Goal: Task Accomplishment & Management: Complete application form

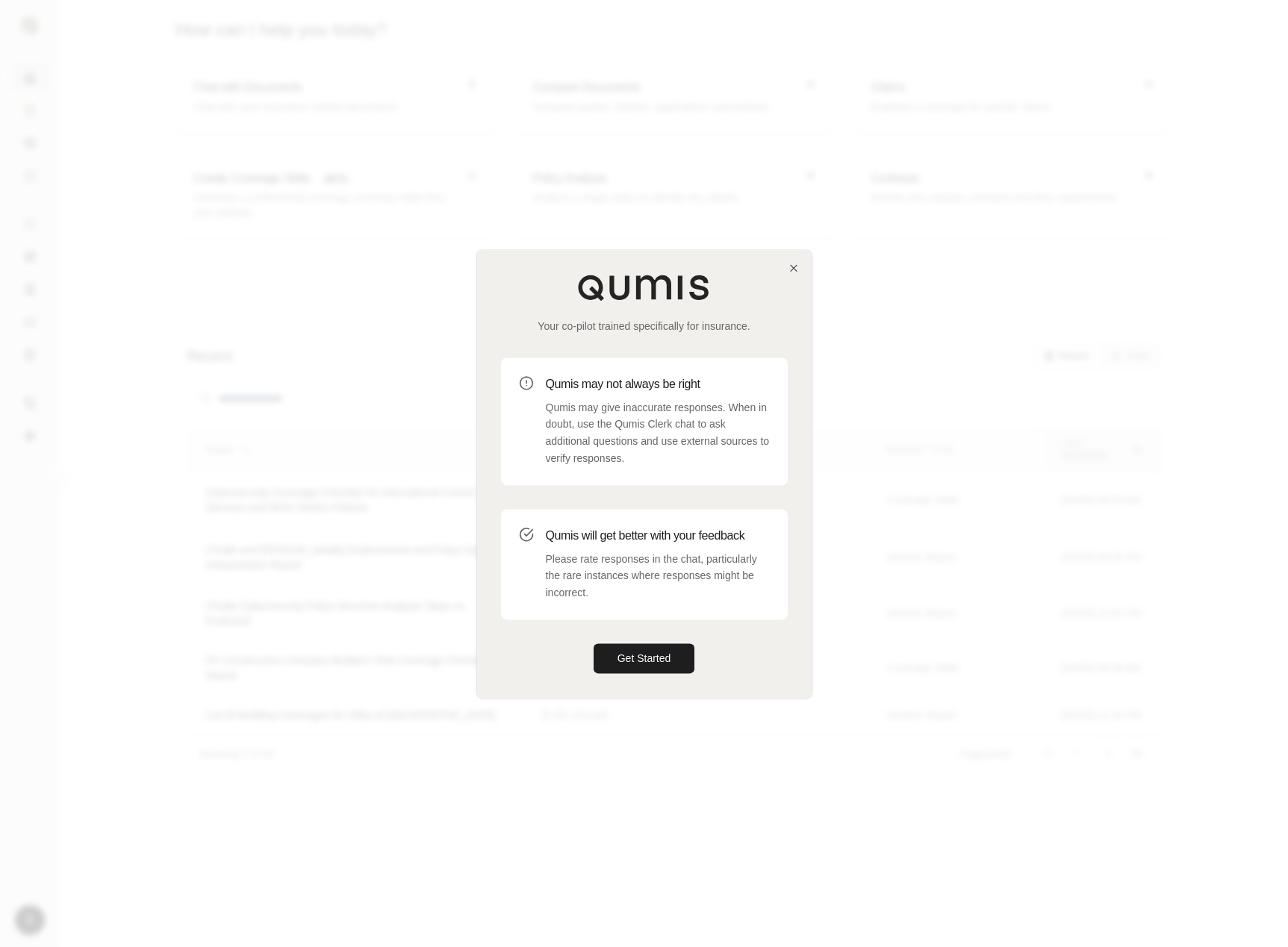
click at [790, 257] on div "Your co-pilot trained specifically for insurance. Qumis may not always be right…" at bounding box center [644, 474] width 334 height 447
click at [791, 266] on icon "button" at bounding box center [793, 268] width 12 height 12
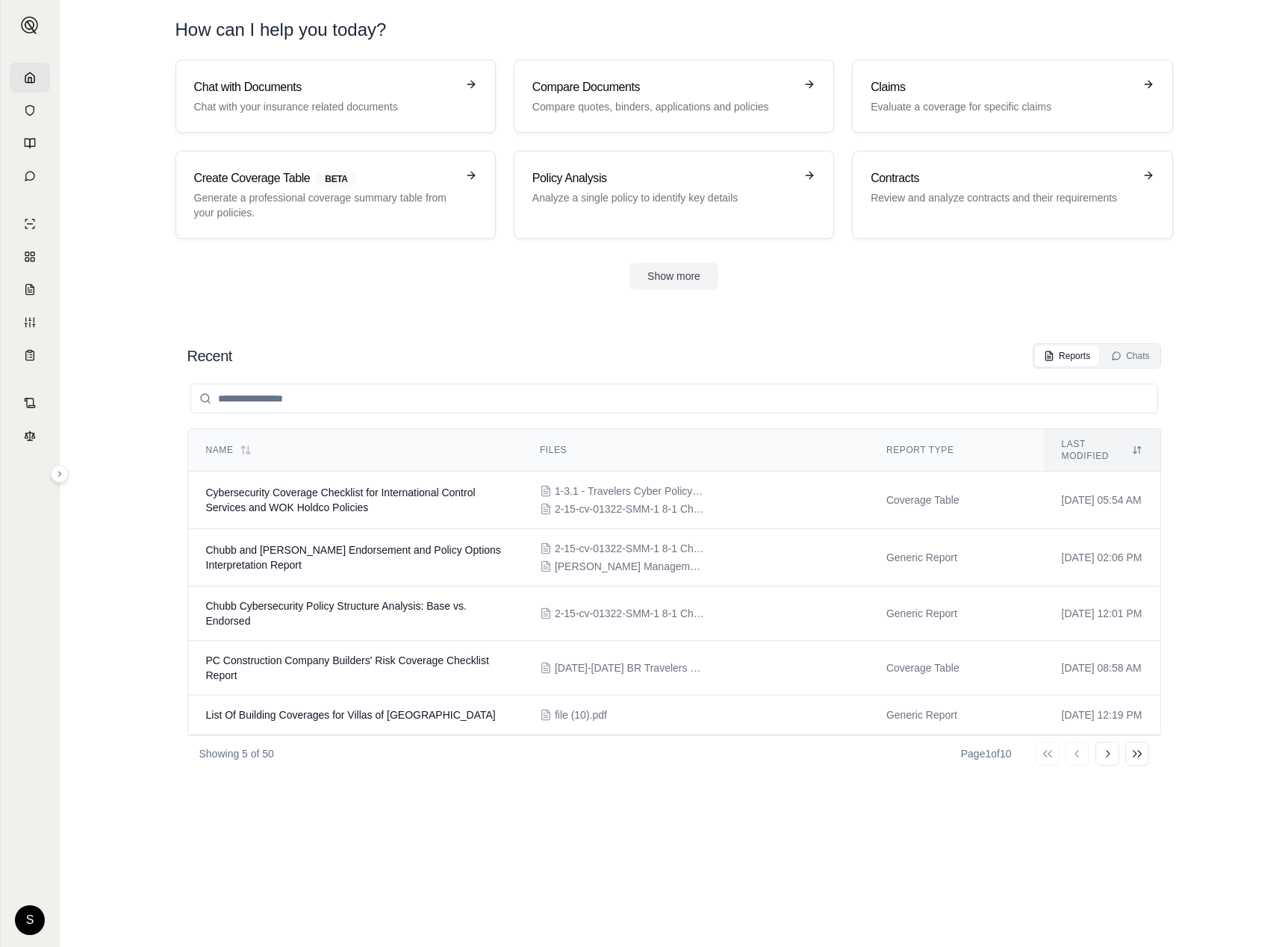
click at [43, 912] on div "S" at bounding box center [30, 921] width 30 height 30
click at [31, 916] on html "S How can I help you today? Chat with Documents Chat with your insurance relate…" at bounding box center [644, 473] width 1288 height 947
click at [64, 883] on div "Log Out" at bounding box center [65, 887] width 123 height 24
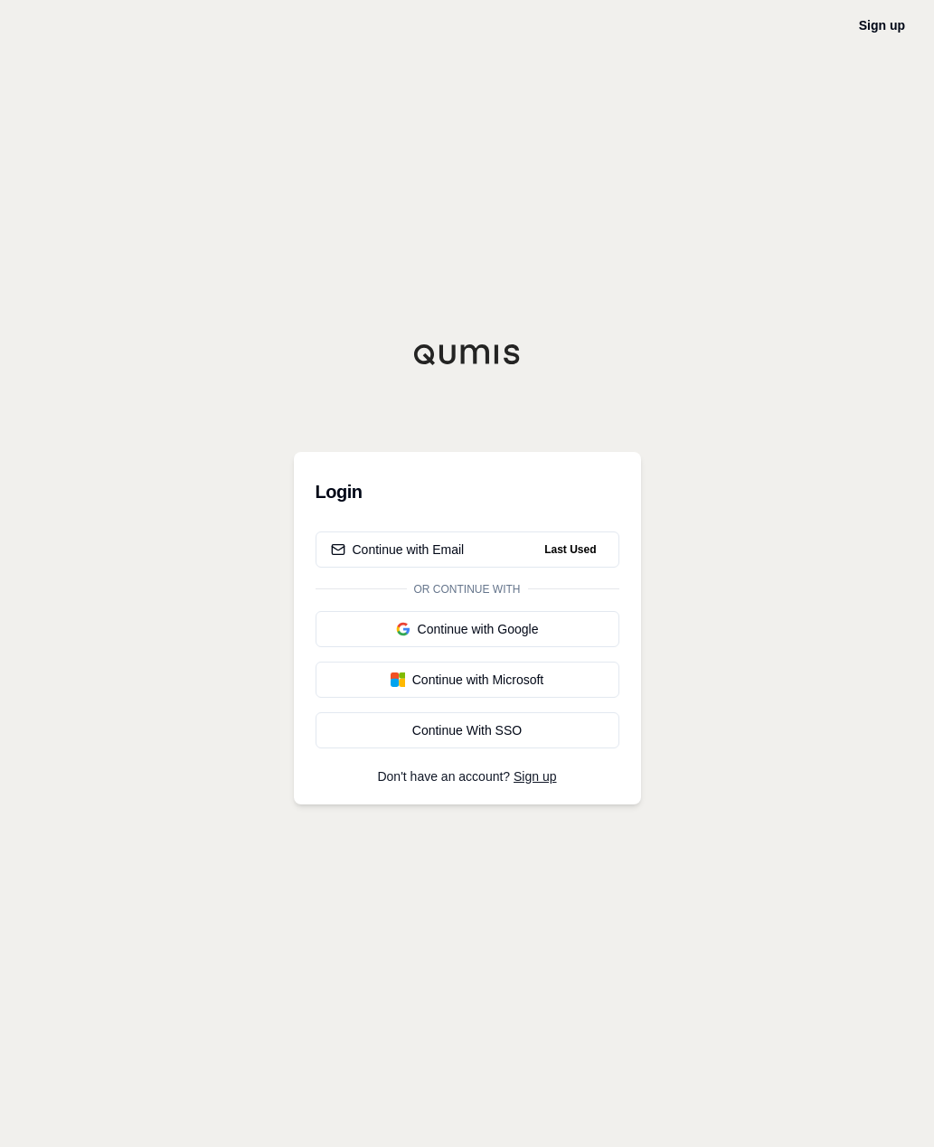
click at [693, 305] on div "Sign up Login Continue with Email Last Used Or continue with Continue with Goog…" at bounding box center [467, 573] width 934 height 1147
click at [703, 513] on div "Sign up Login Continue with Email Or continue with Continue with Google Continu…" at bounding box center [467, 573] width 934 height 1147
click at [891, 28] on link "Sign up" at bounding box center [882, 25] width 46 height 14
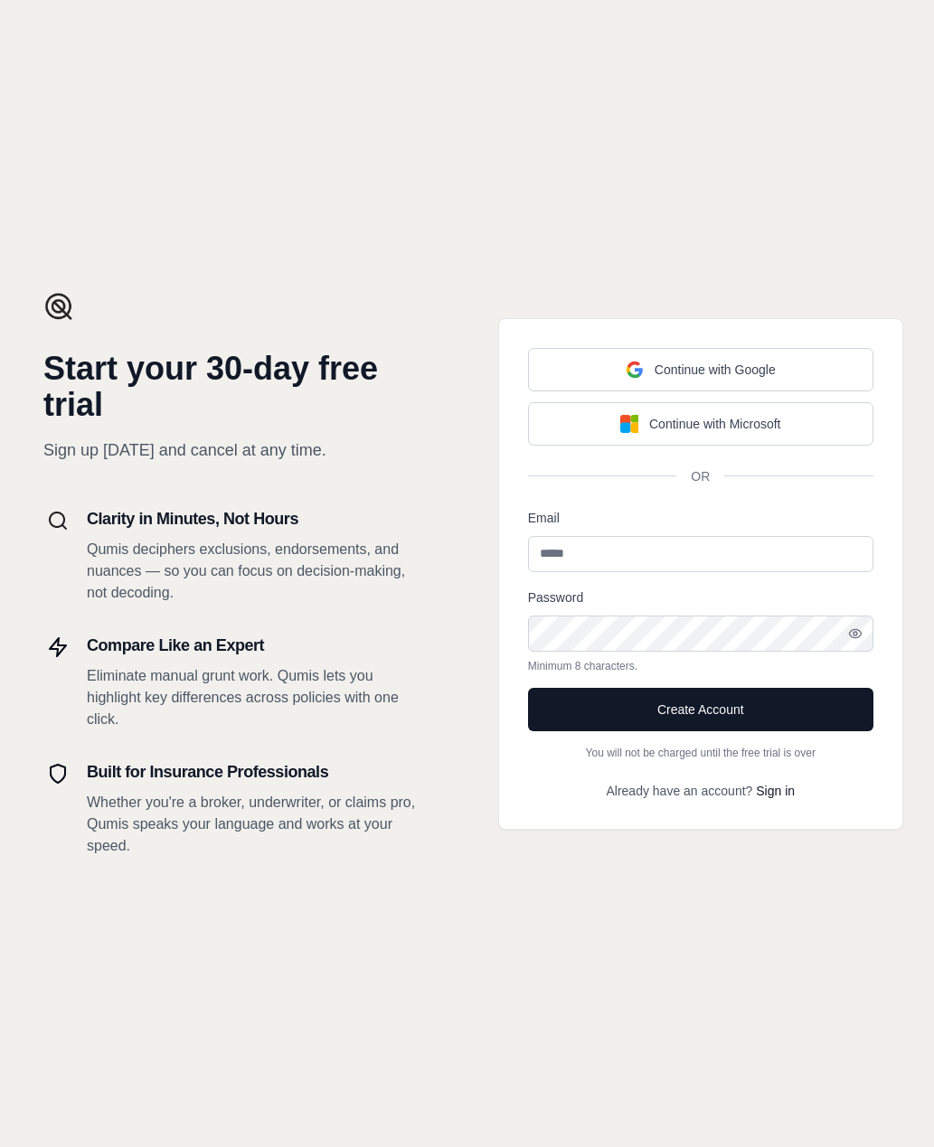
click at [590, 558] on input "Email" at bounding box center [700, 554] width 345 height 36
paste input "**********"
type input "**********"
click at [861, 629] on icon "button" at bounding box center [855, 634] width 14 height 14
click at [791, 703] on button "Create Account" at bounding box center [700, 709] width 345 height 43
